Goal: Use online tool/utility: Utilize a website feature to perform a specific function

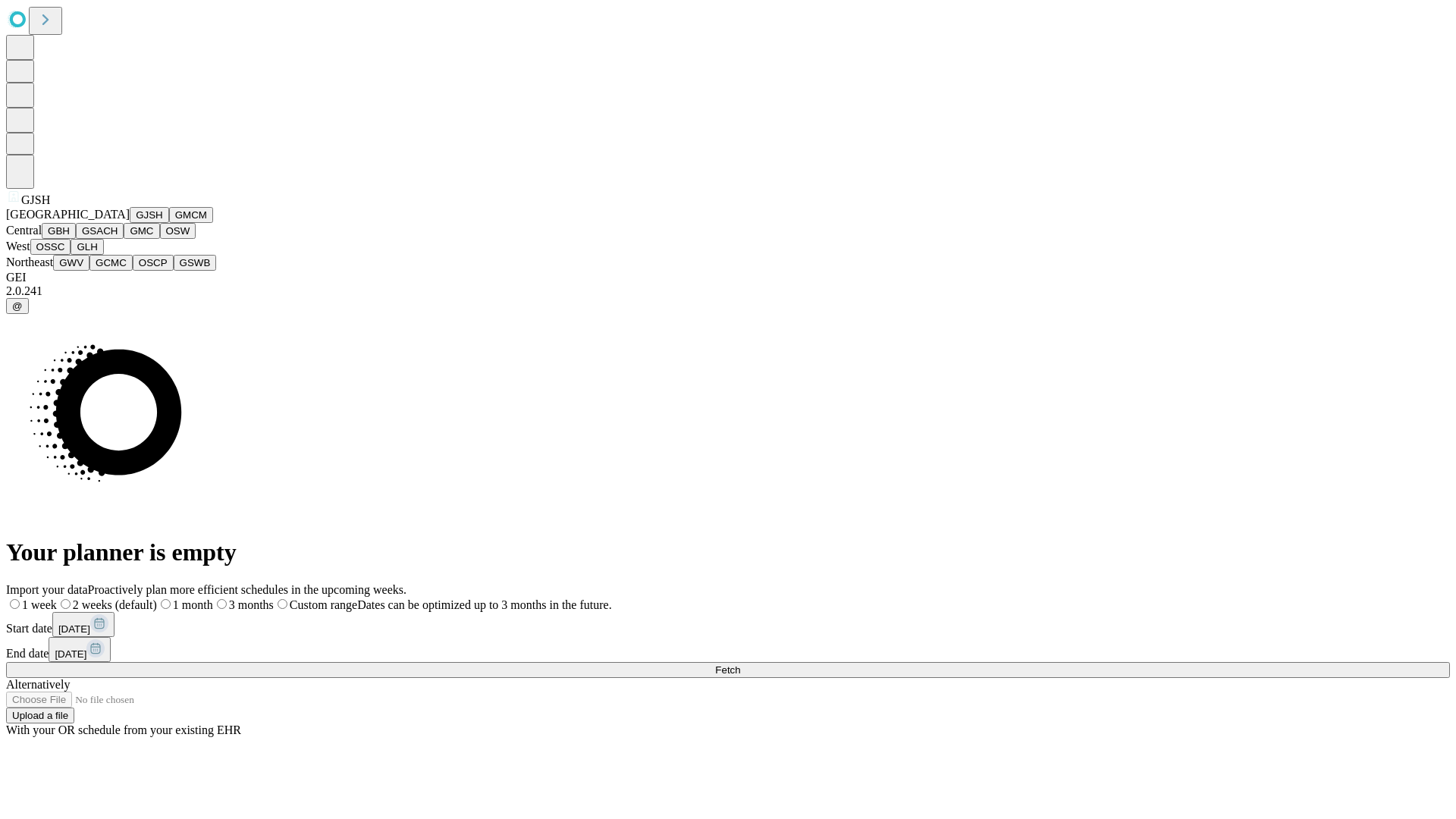
click at [130, 223] on button "GJSH" at bounding box center [150, 215] width 40 height 16
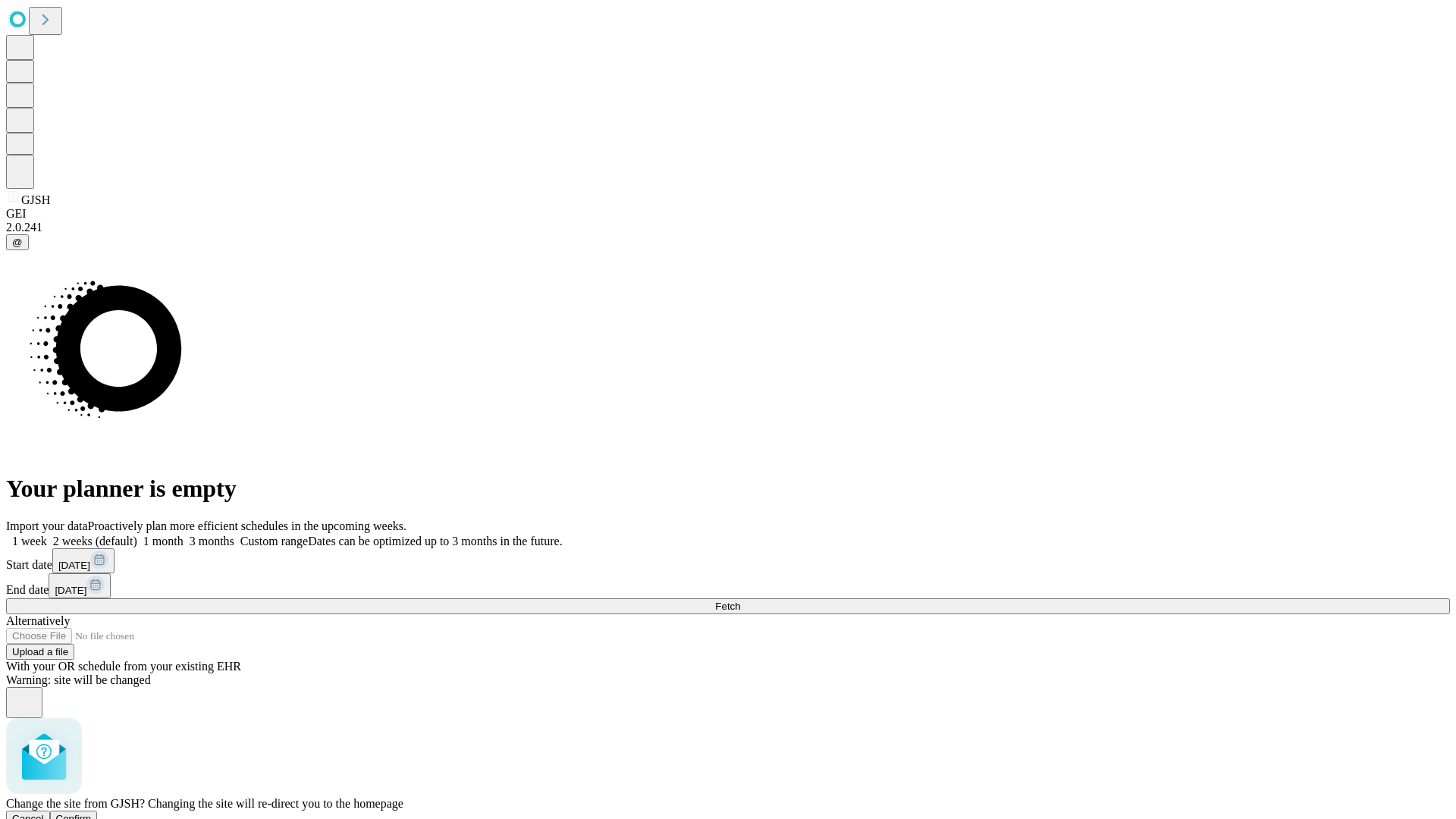
click at [91, 813] on span "Confirm" at bounding box center [74, 818] width 36 height 11
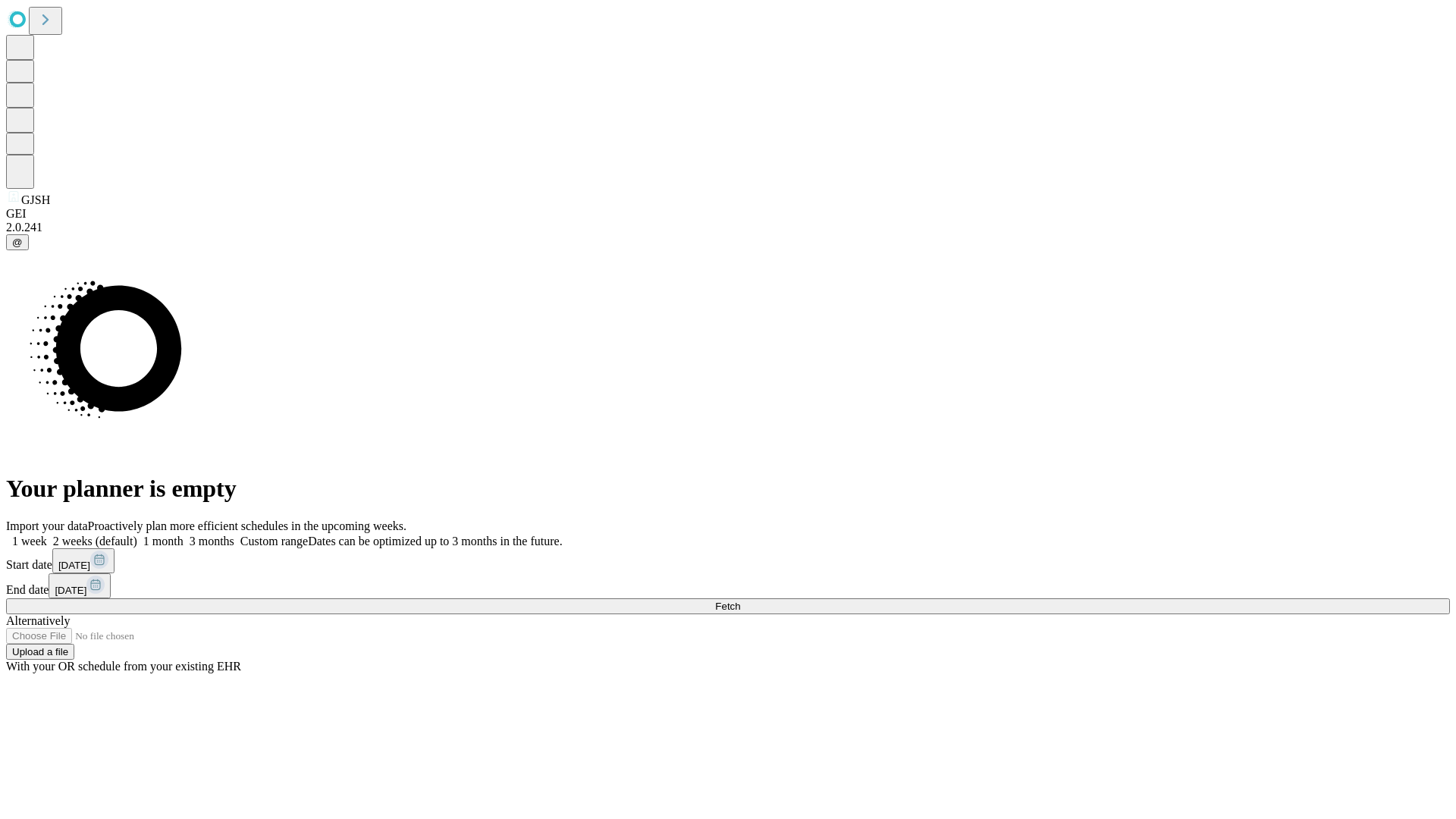
click at [184, 535] on label "1 month" at bounding box center [160, 541] width 47 height 13
click at [740, 601] on span "Fetch" at bounding box center [728, 606] width 25 height 11
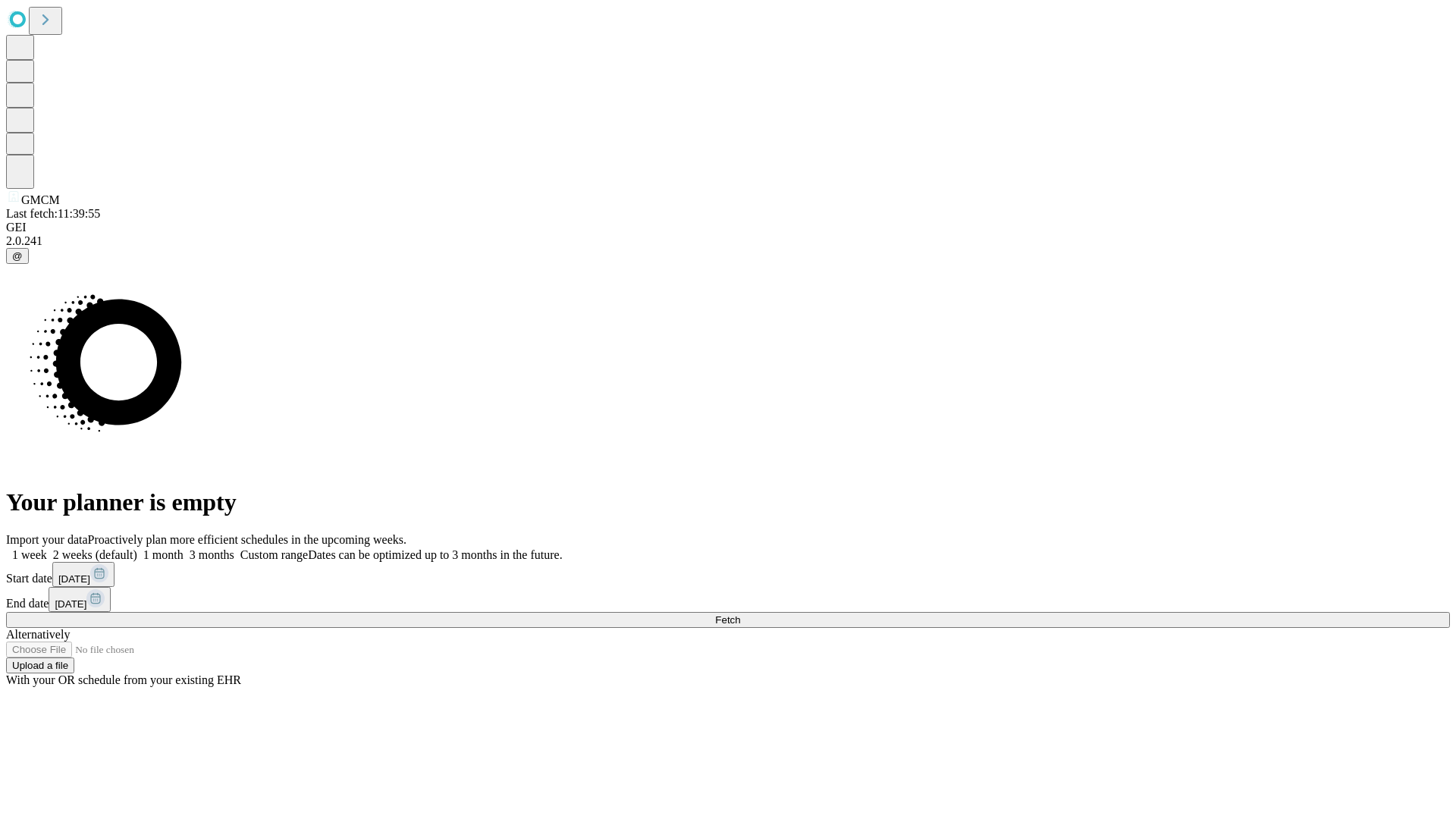
click at [184, 549] on label "1 month" at bounding box center [160, 555] width 47 height 13
click at [740, 614] on span "Fetch" at bounding box center [728, 619] width 25 height 11
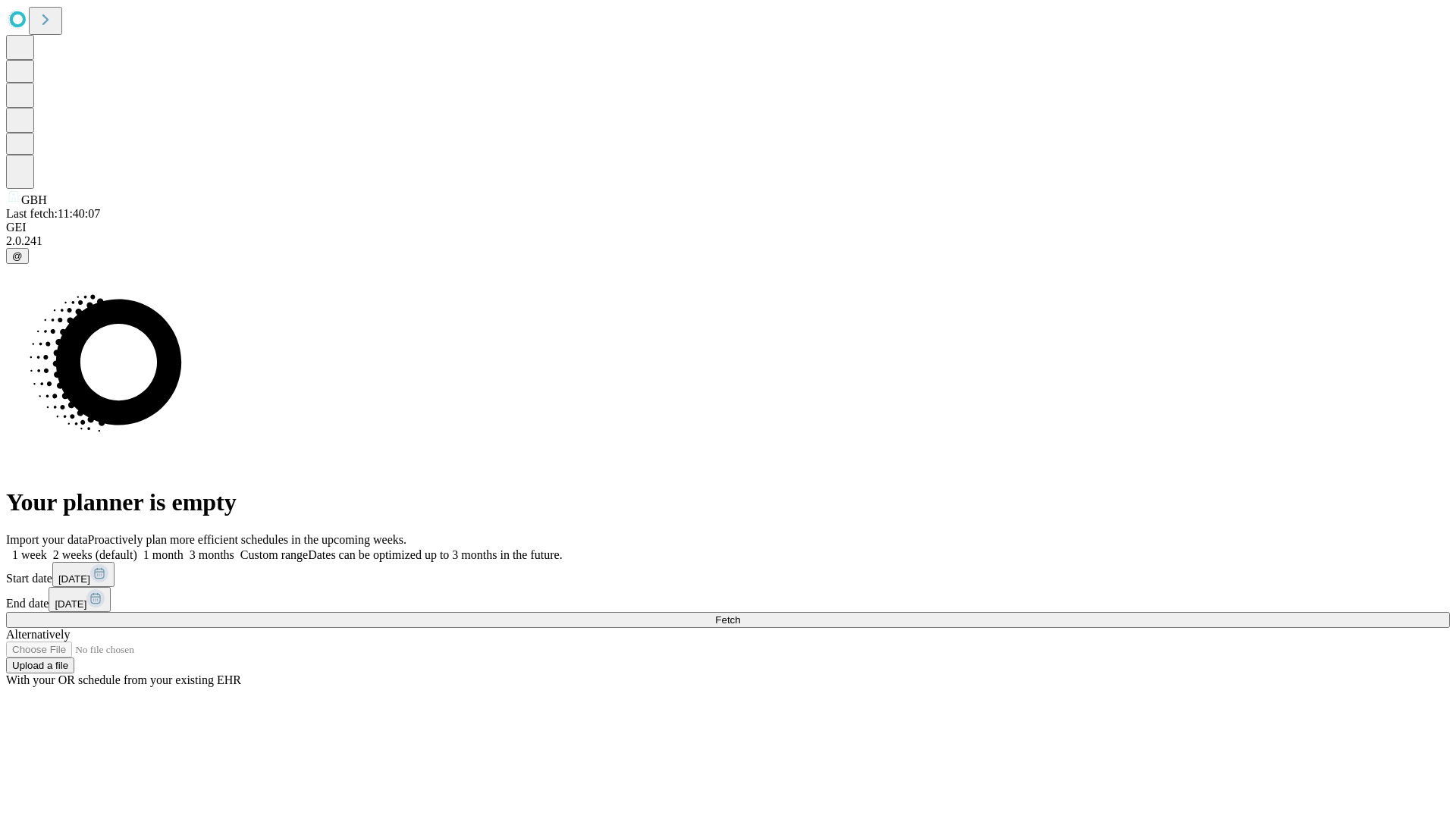
click at [184, 549] on label "1 month" at bounding box center [160, 555] width 47 height 13
click at [740, 614] on span "Fetch" at bounding box center [728, 619] width 25 height 11
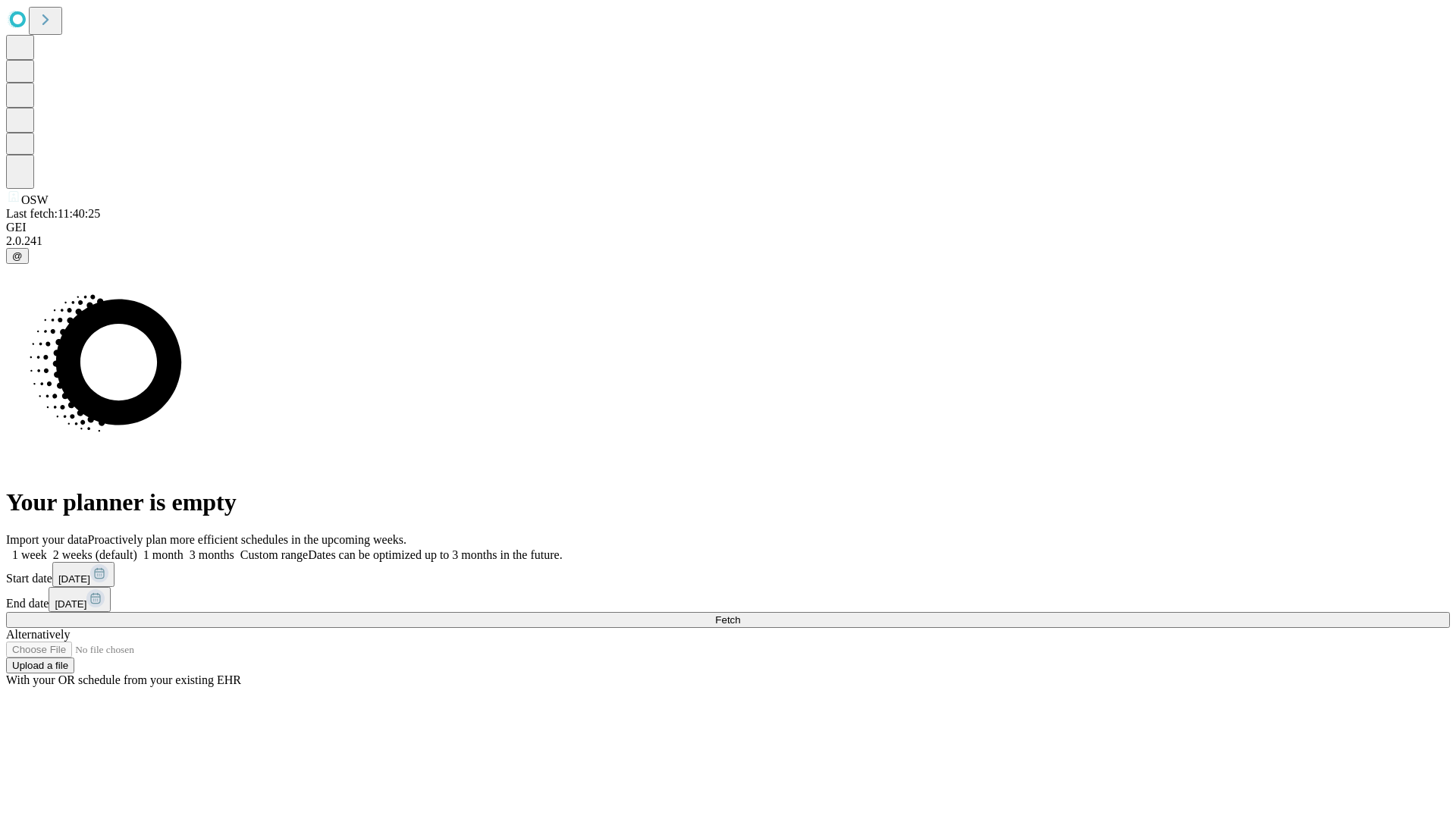
click at [184, 549] on label "1 month" at bounding box center [160, 555] width 47 height 13
click at [740, 614] on span "Fetch" at bounding box center [728, 619] width 25 height 11
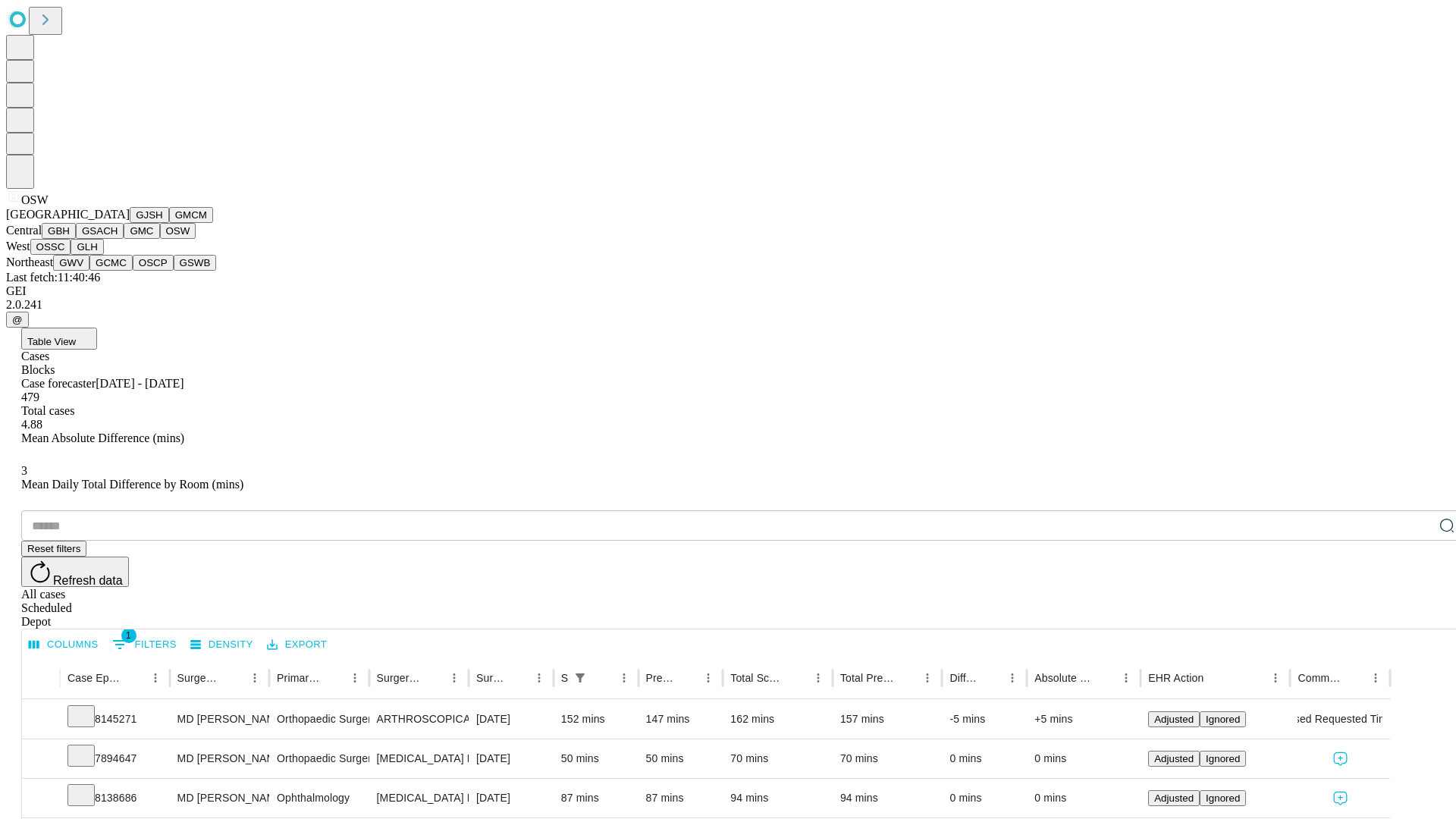
click at [71, 255] on button "OSSC" at bounding box center [51, 247] width 41 height 16
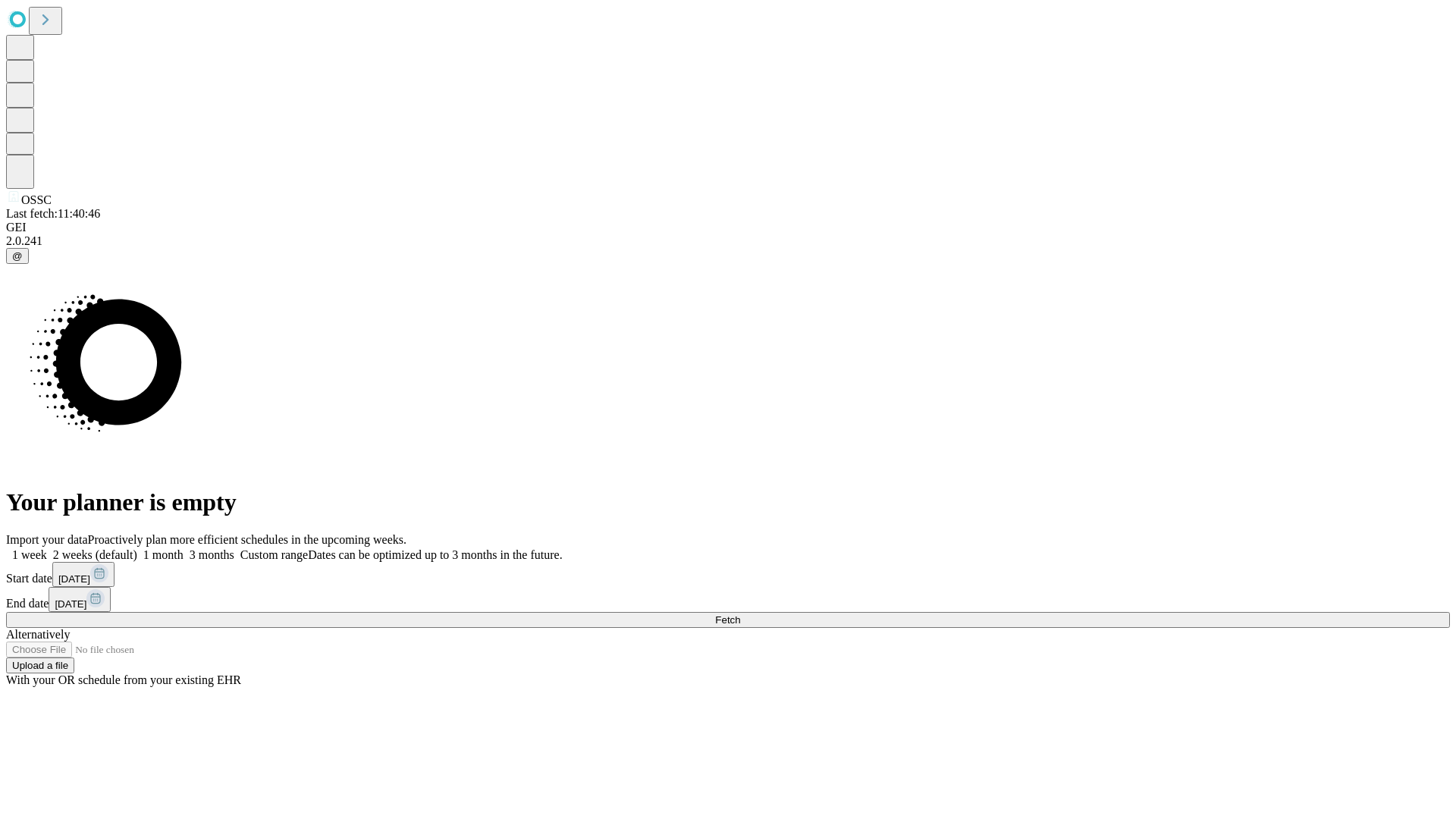
click at [184, 549] on label "1 month" at bounding box center [160, 555] width 47 height 13
click at [740, 614] on span "Fetch" at bounding box center [728, 619] width 25 height 11
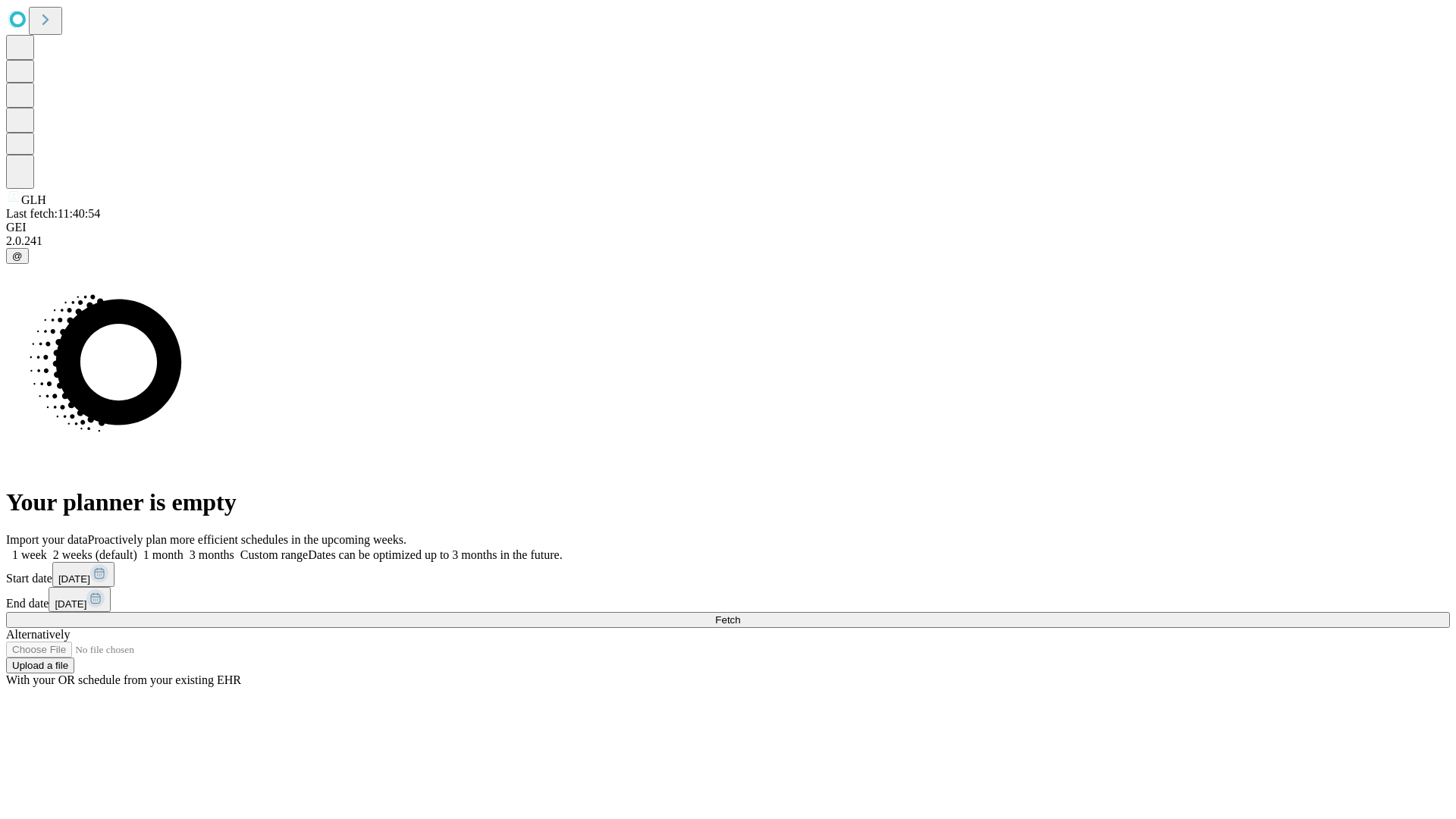
click at [184, 549] on label "1 month" at bounding box center [160, 555] width 47 height 13
click at [740, 614] on span "Fetch" at bounding box center [728, 619] width 25 height 11
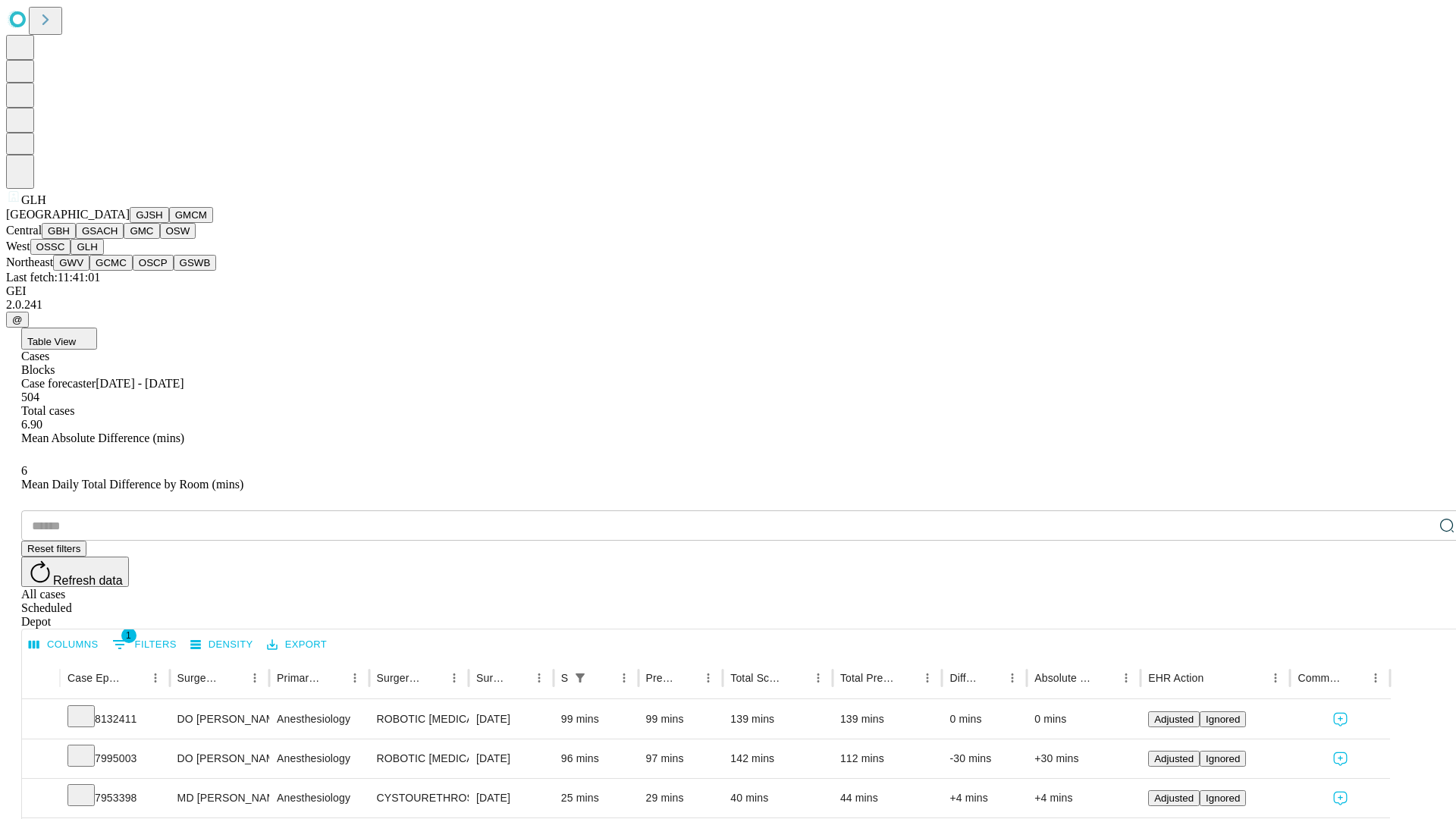
click at [89, 271] on button "GWV" at bounding box center [71, 263] width 37 height 16
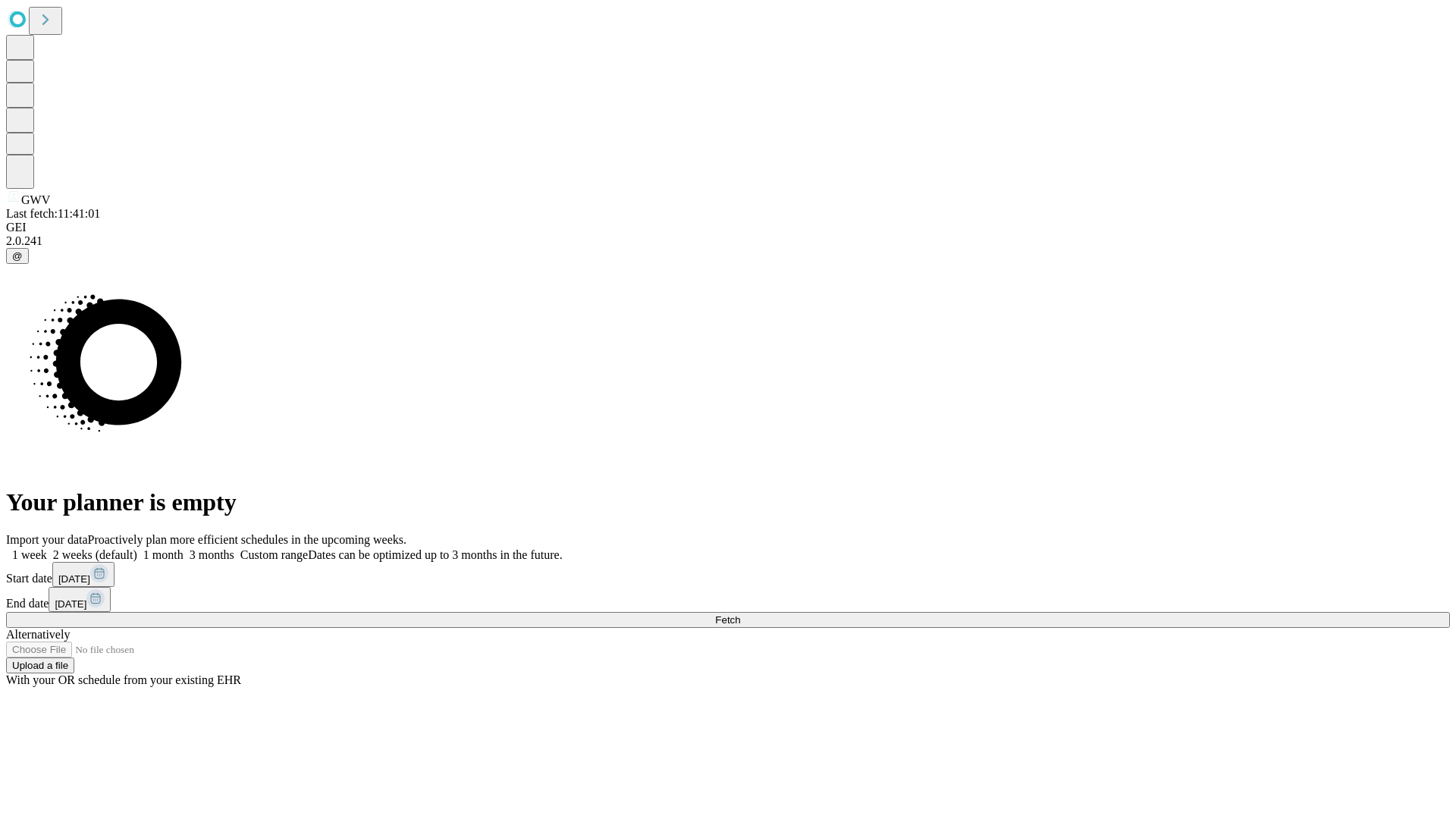
click at [184, 549] on label "1 month" at bounding box center [160, 555] width 47 height 13
click at [740, 614] on span "Fetch" at bounding box center [728, 619] width 25 height 11
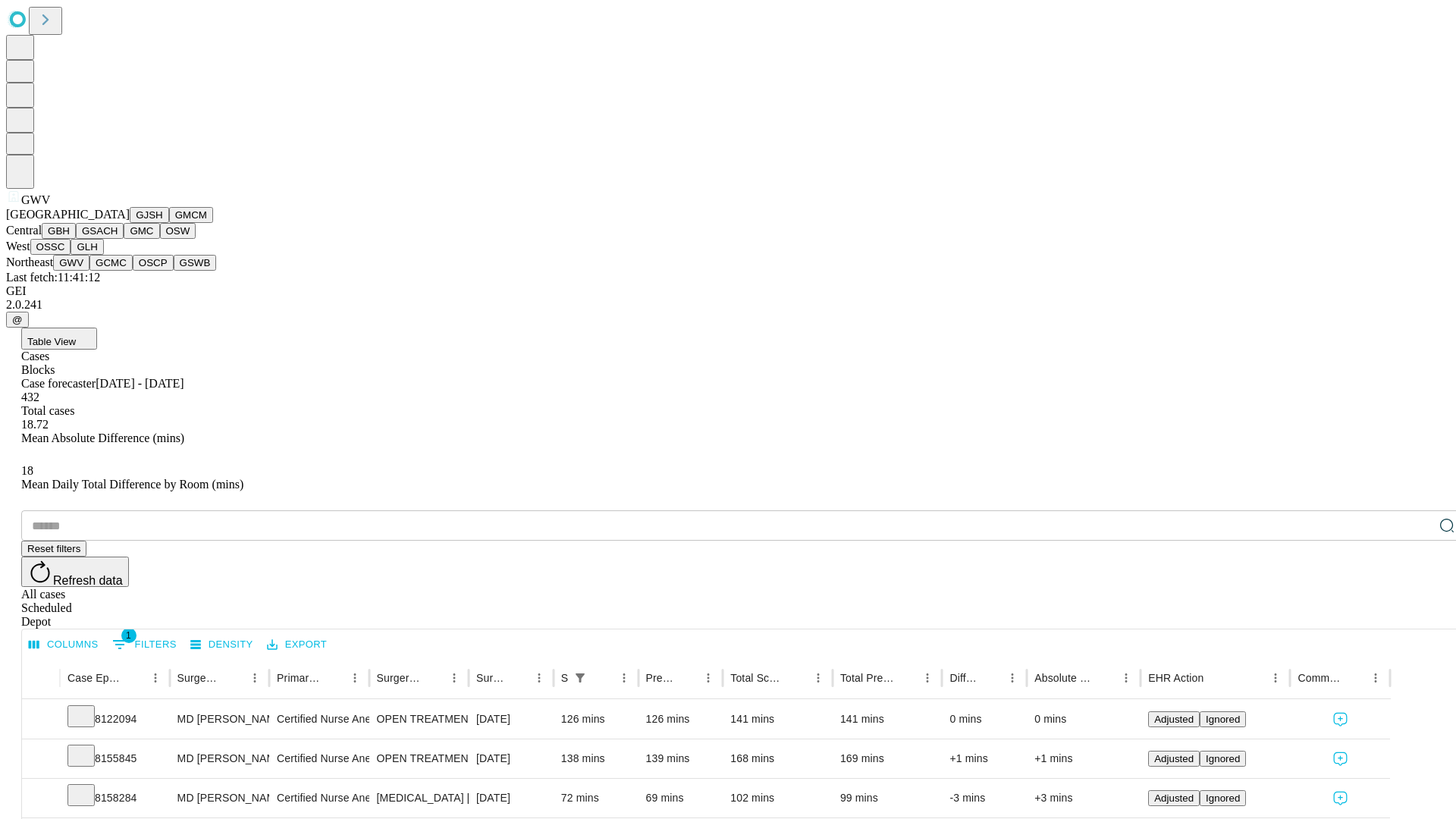
click at [117, 271] on button "GCMC" at bounding box center [111, 263] width 44 height 16
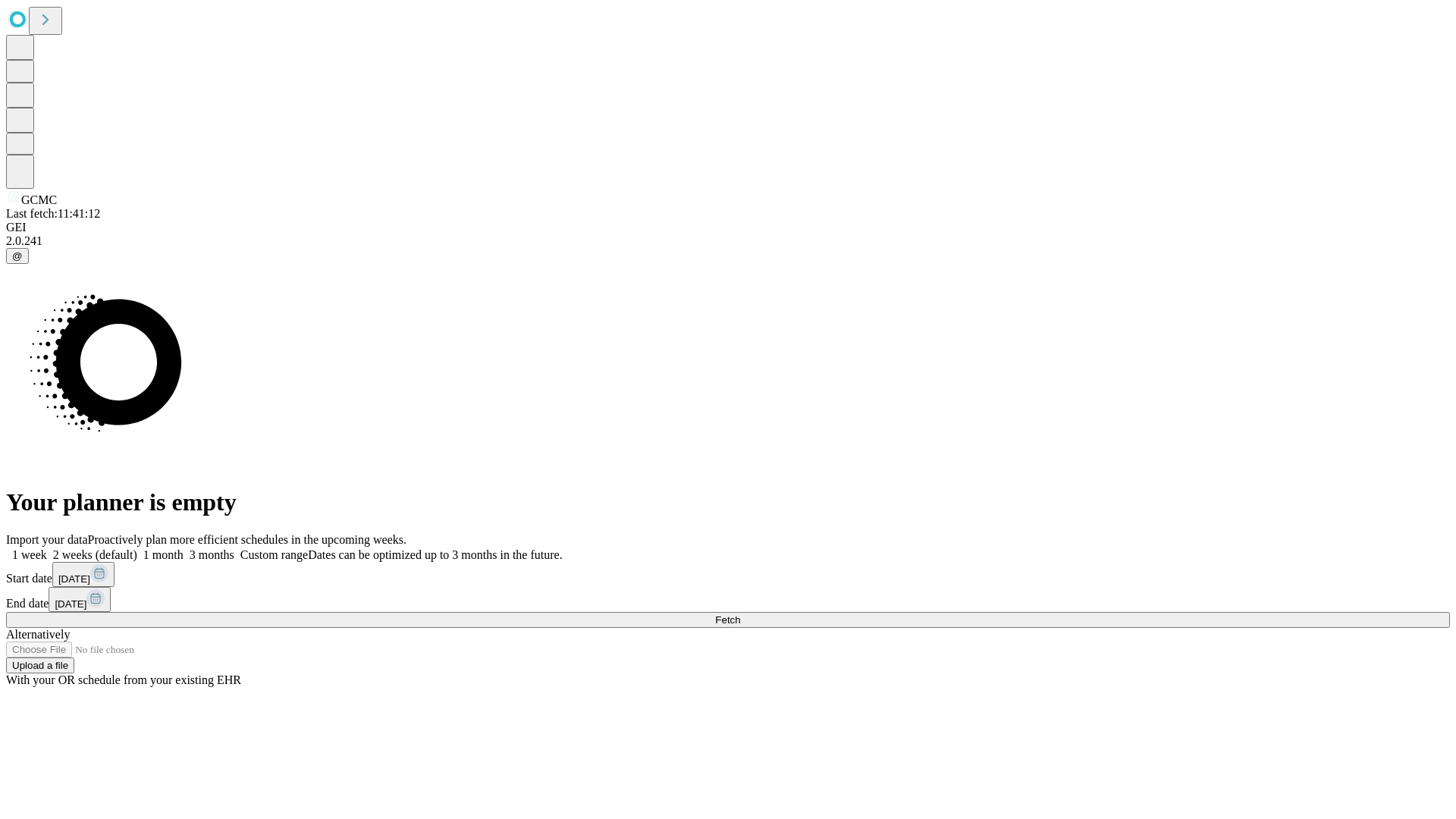
click at [184, 549] on label "1 month" at bounding box center [160, 555] width 47 height 13
click at [740, 614] on span "Fetch" at bounding box center [728, 619] width 25 height 11
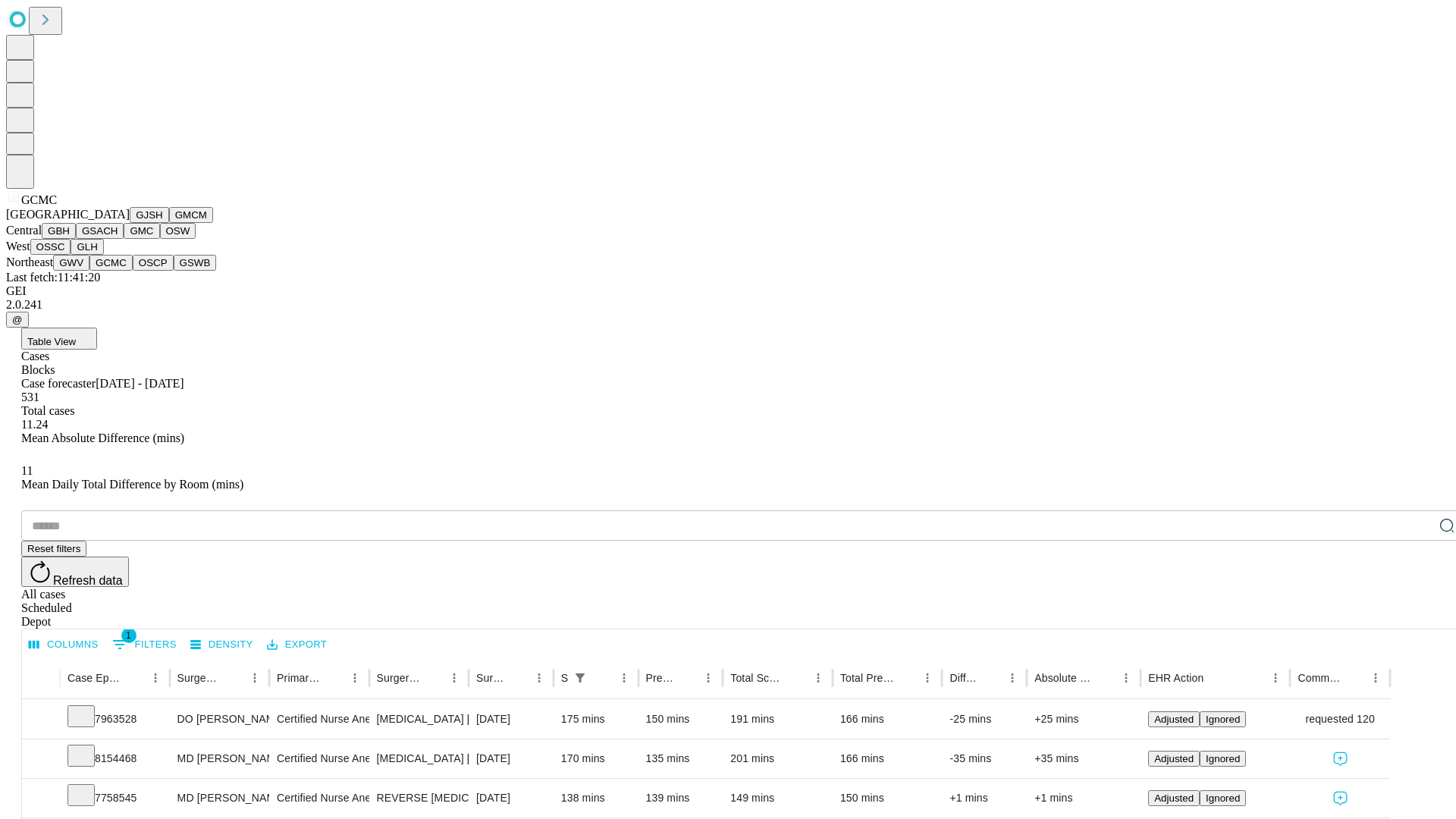
click at [133, 271] on button "OSCP" at bounding box center [153, 263] width 41 height 16
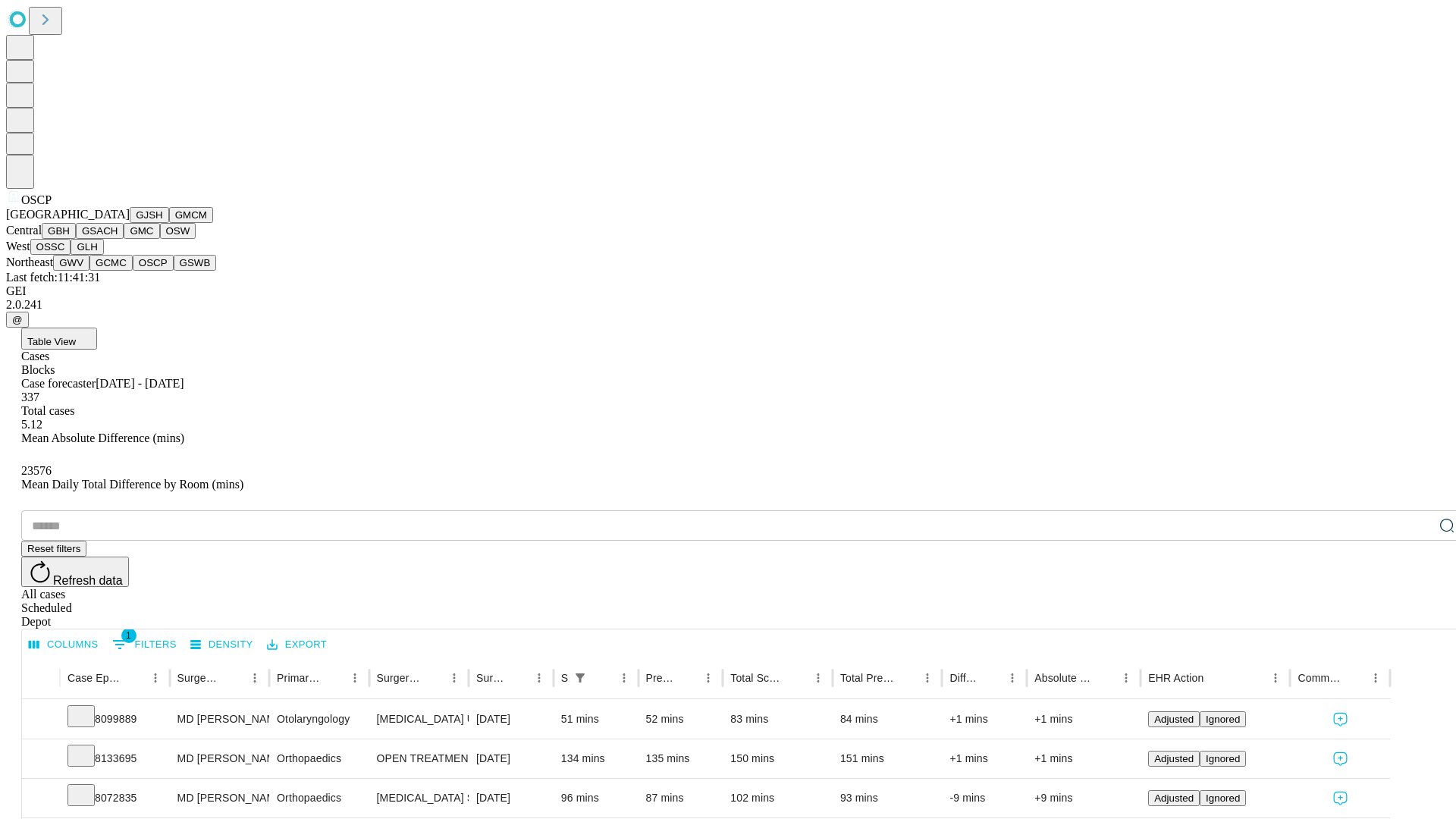
click at [174, 271] on button "GSWB" at bounding box center [196, 263] width 44 height 16
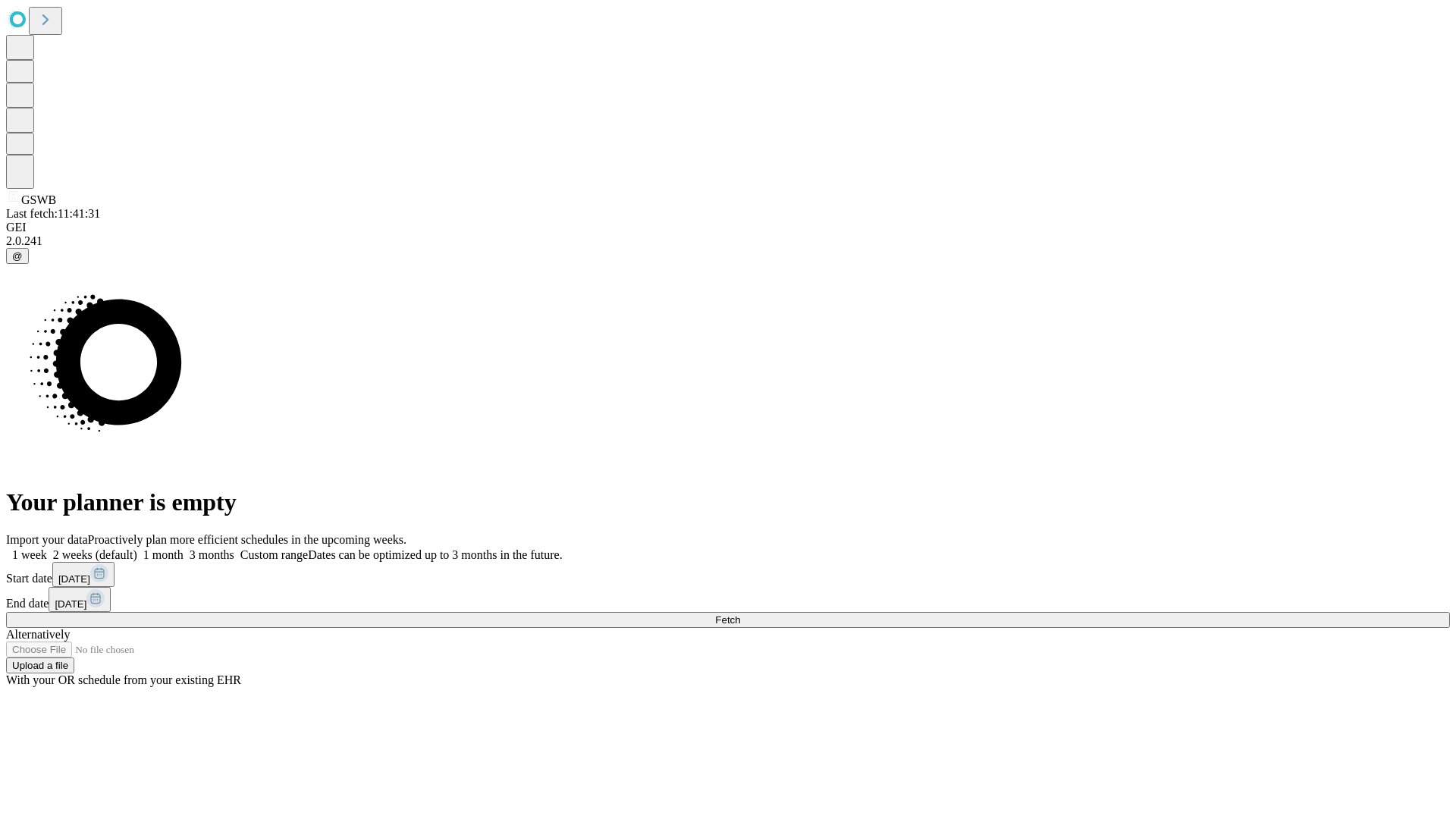
click at [184, 549] on label "1 month" at bounding box center [160, 555] width 47 height 13
click at [740, 614] on span "Fetch" at bounding box center [728, 619] width 25 height 11
